Goal: Task Accomplishment & Management: Manage account settings

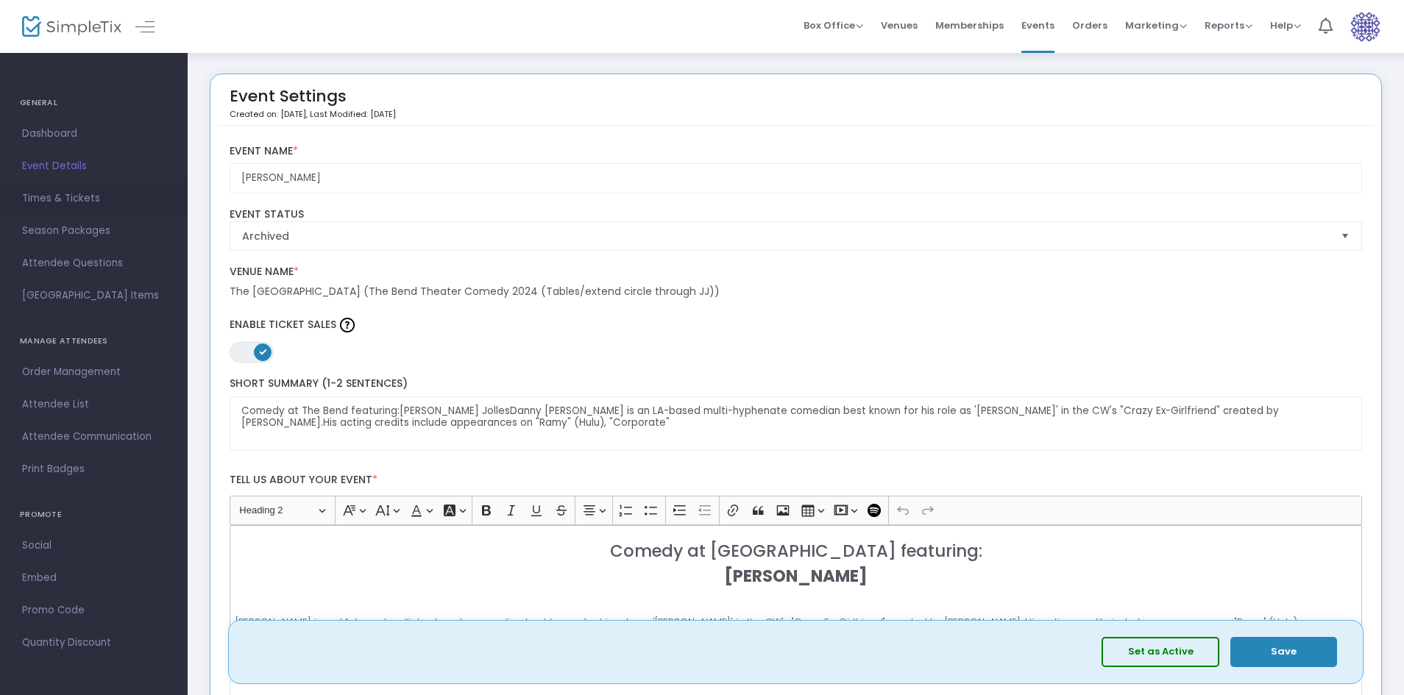
click at [51, 200] on span "Times & Tickets" at bounding box center [93, 198] width 143 height 19
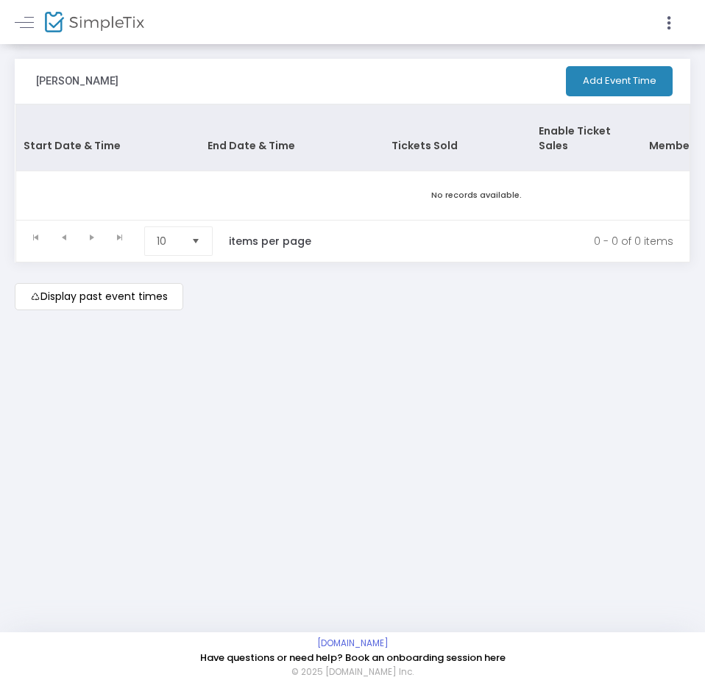
click at [134, 288] on m-button "Display past event times" at bounding box center [99, 296] width 168 height 27
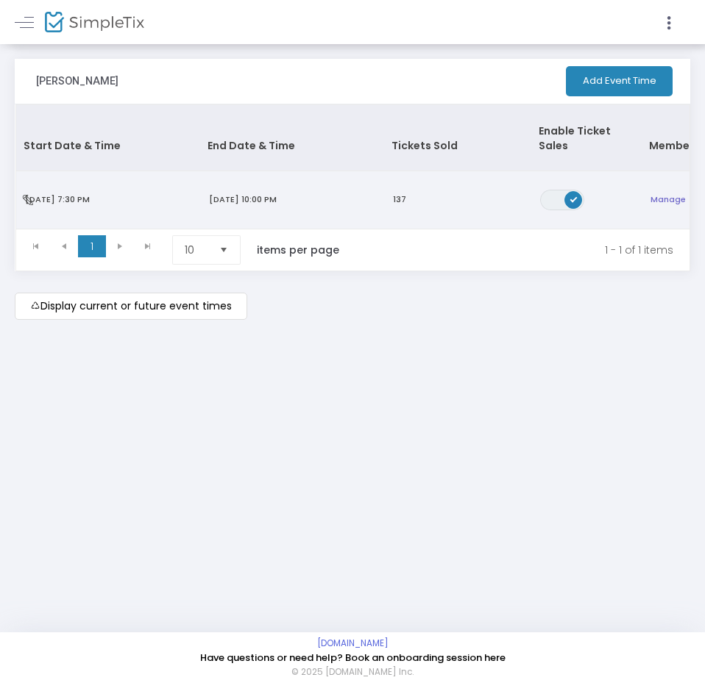
click at [217, 193] on span "10/10/2025 10:00 PM" at bounding box center [243, 199] width 68 height 12
